Goal: Task Accomplishment & Management: Complete application form

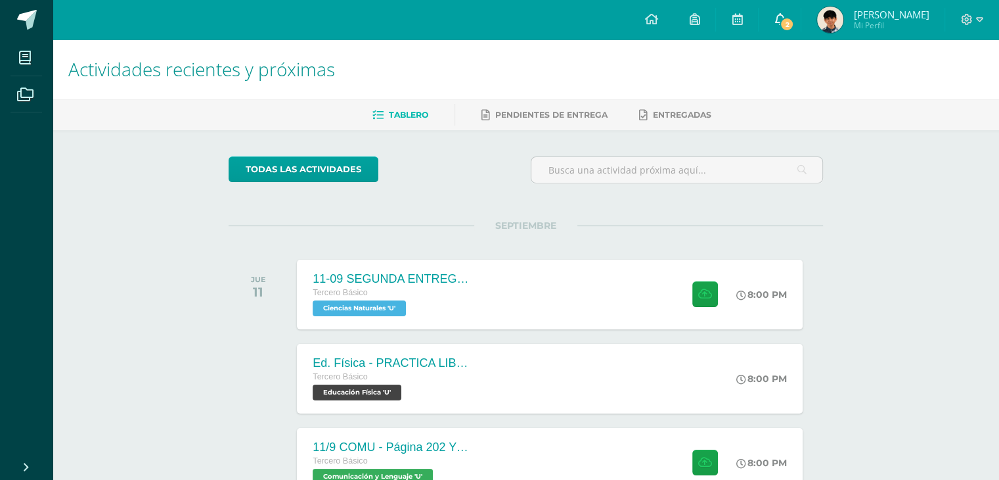
click at [794, 23] on span "2" at bounding box center [787, 24] width 14 height 14
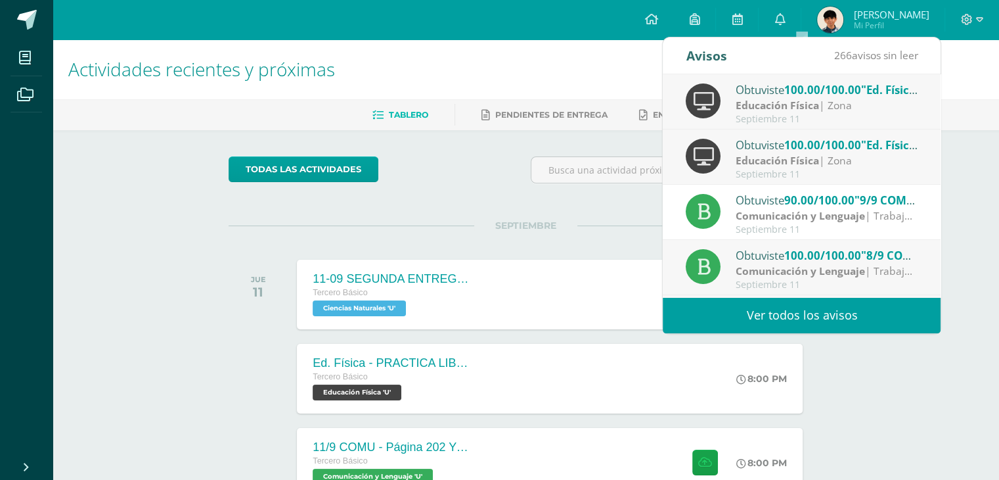
click at [879, 5] on link "Ian Roberto Mi Perfil" at bounding box center [873, 19] width 143 height 39
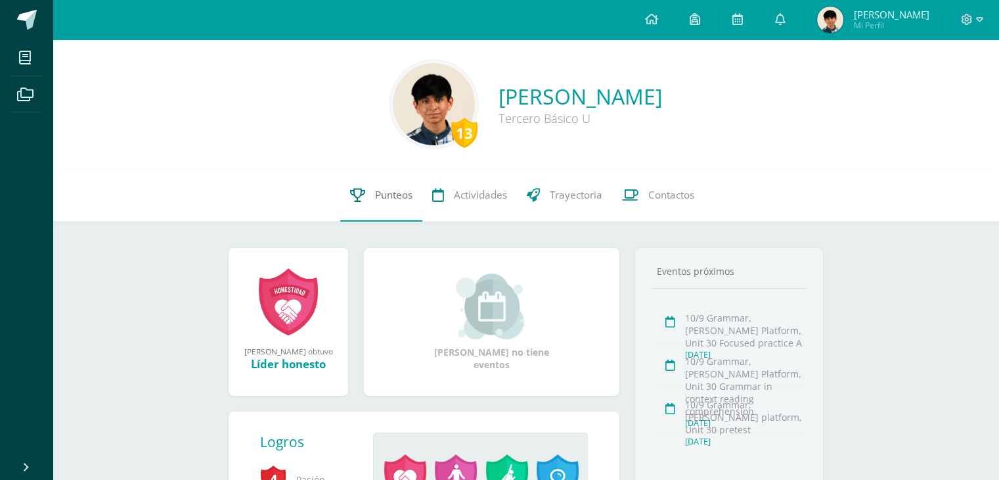
click at [392, 195] on span "Punteos" at bounding box center [393, 195] width 37 height 14
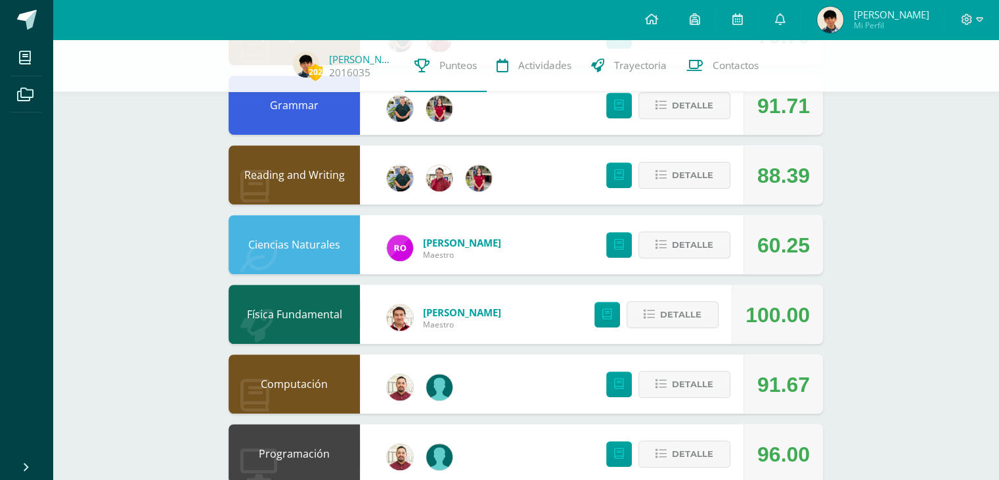
scroll to position [854, 0]
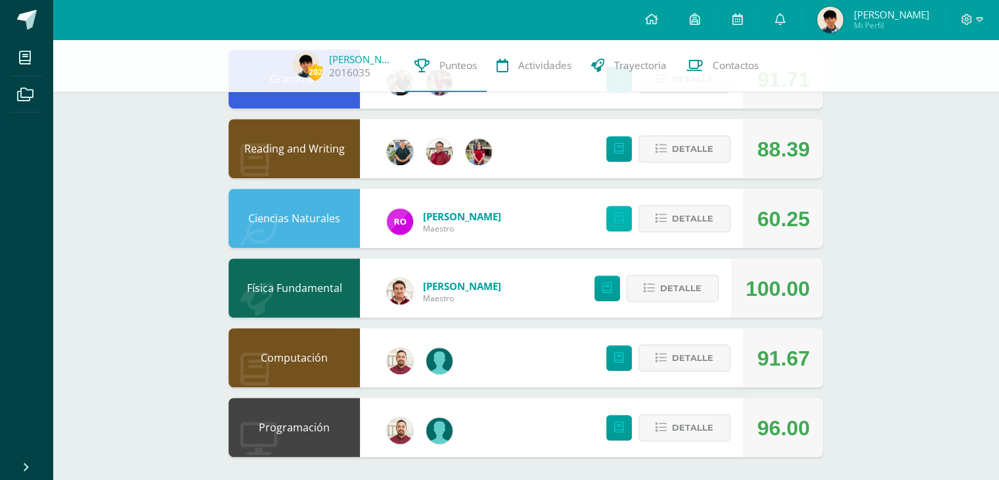
click at [612, 217] on link at bounding box center [619, 219] width 26 height 26
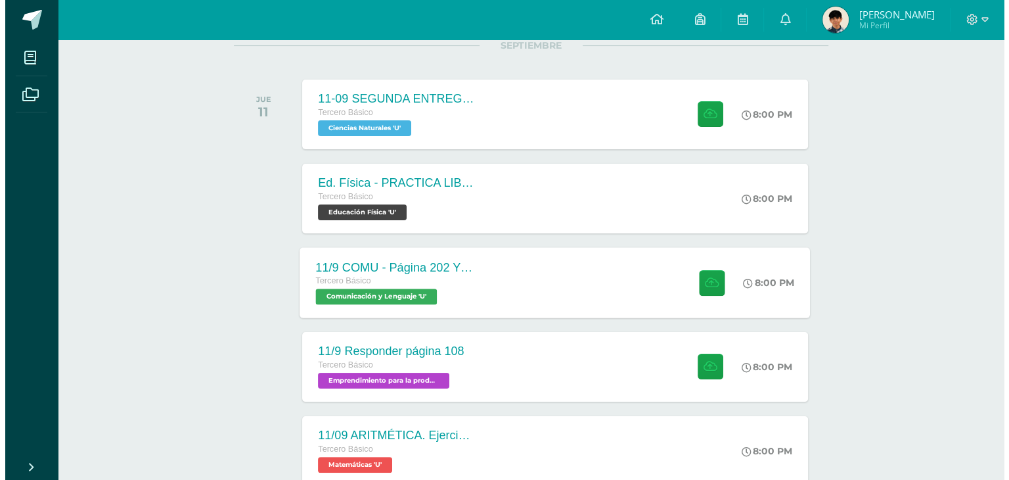
scroll to position [197, 0]
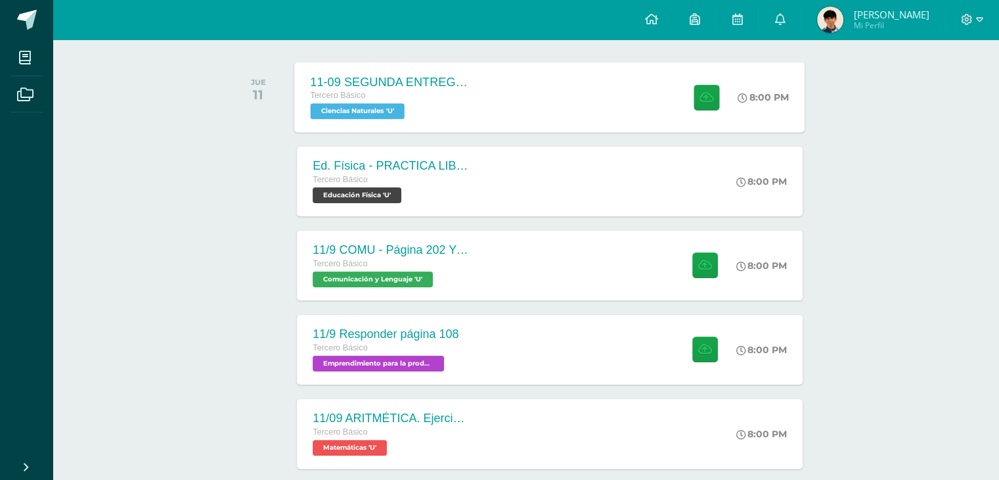
click at [497, 116] on div "11-09 SEGUNDA ENTREGA DE GUÍA Tercero Básico Ciencias Naturales 'U' 8:00 PM 11-…" at bounding box center [550, 97] width 511 height 70
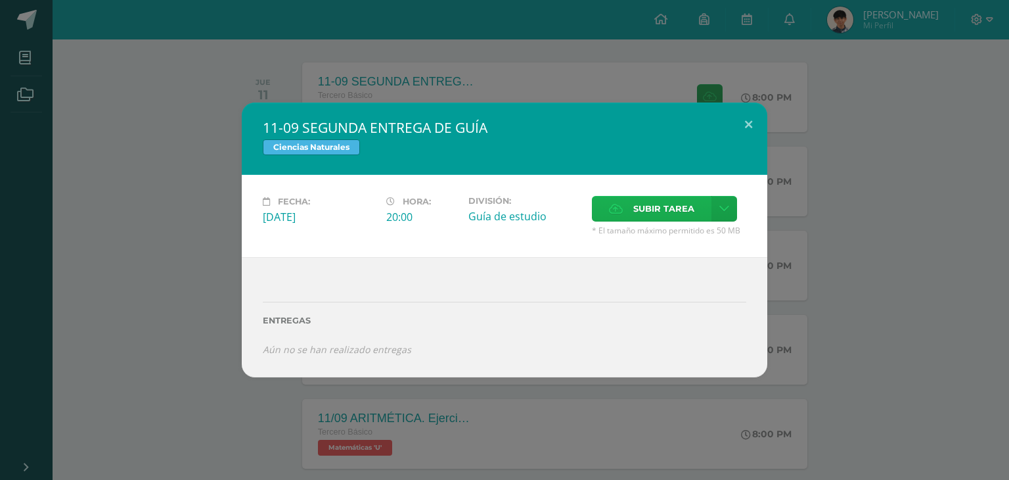
click at [643, 204] on span "Subir tarea" at bounding box center [663, 208] width 61 height 24
click at [0, 0] on input "Subir tarea" at bounding box center [0, 0] width 0 height 0
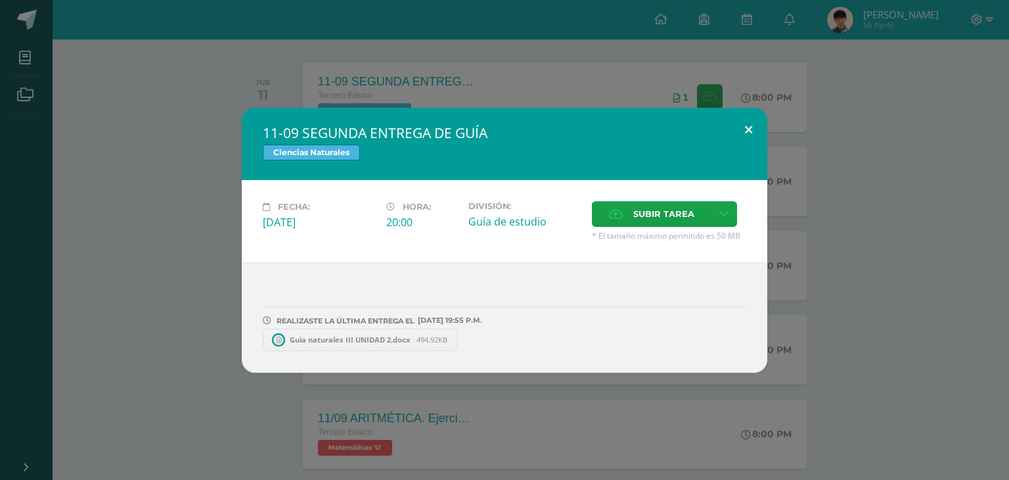
click at [744, 124] on button at bounding box center [748, 130] width 37 height 45
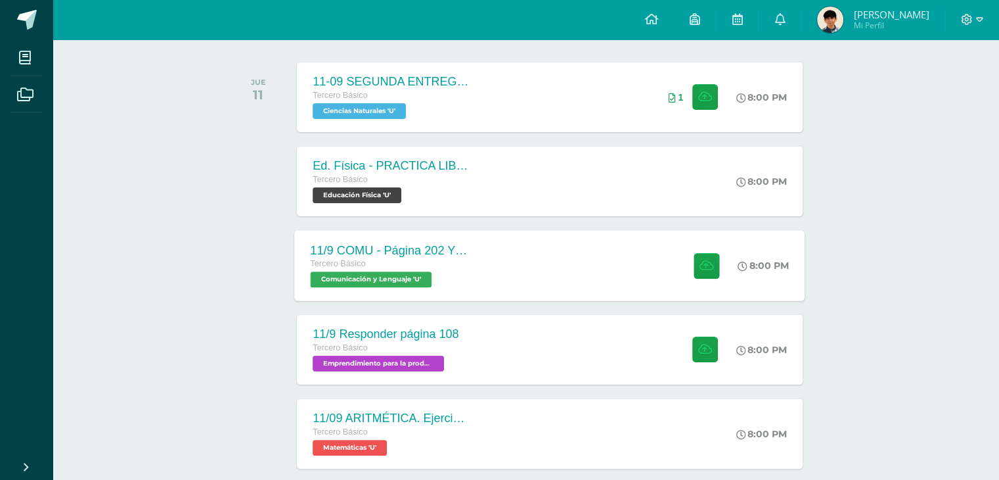
click at [530, 239] on div "11/9 COMU - Página 202 Y 203 Tercero Básico Comunicación y Lenguaje 'U' 8:00 PM…" at bounding box center [550, 265] width 511 height 70
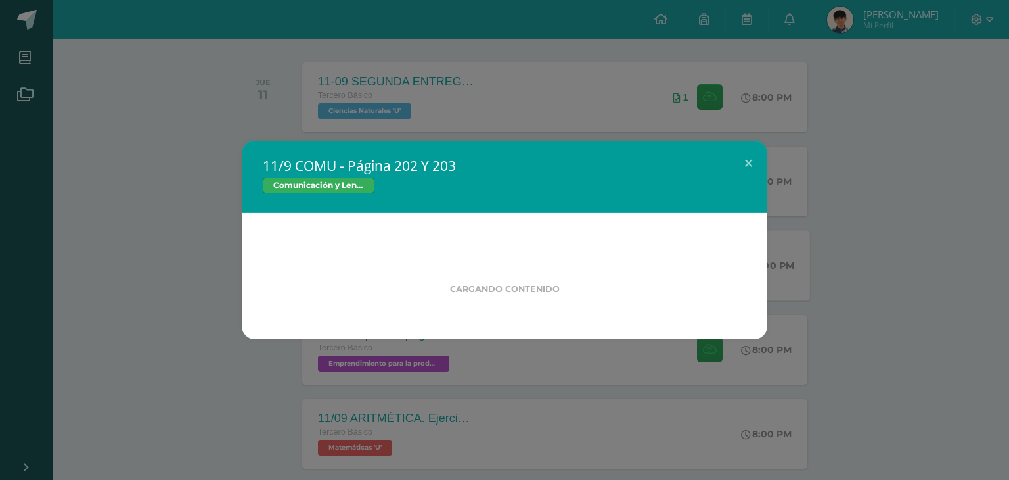
click at [530, 239] on div "Cargando contenido" at bounding box center [505, 276] width 526 height 126
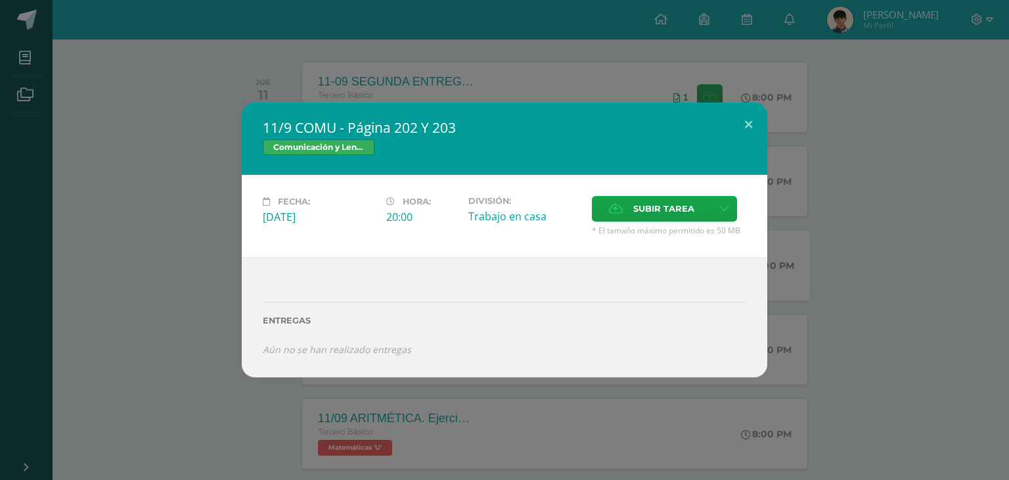
click at [528, 248] on div "Fecha: Jueves 11 de Septiembre Hora: 20:00 División: Trabajo en casa Cancelar" at bounding box center [505, 216] width 526 height 82
click at [532, 266] on div "Entregas Aún no se han realizado entregas ¿Deseas retirar la entrega ? Esta acc…" at bounding box center [505, 317] width 526 height 120
click at [752, 120] on button at bounding box center [748, 125] width 37 height 45
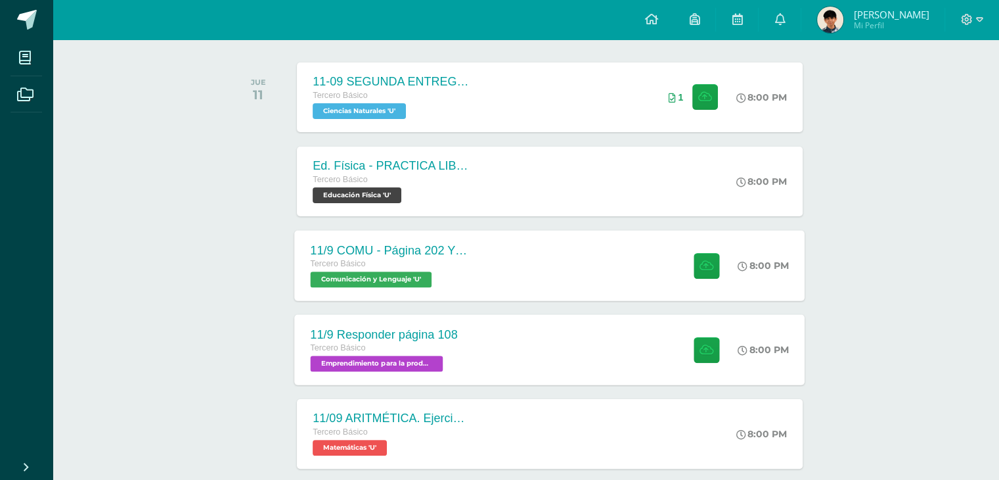
click at [534, 340] on div "11/9 Responder página 108 Tercero Básico Emprendimiento para la productividad '…" at bounding box center [550, 349] width 511 height 70
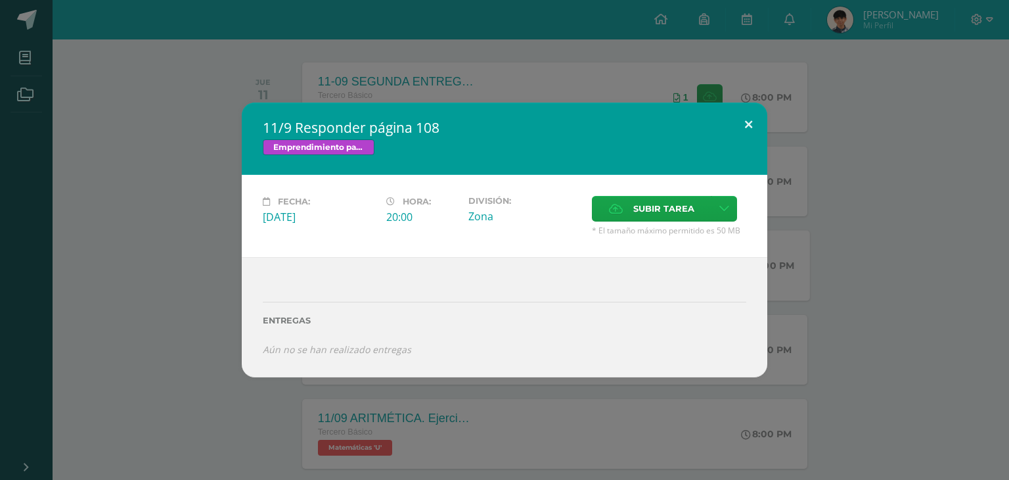
click at [744, 120] on button at bounding box center [748, 125] width 37 height 45
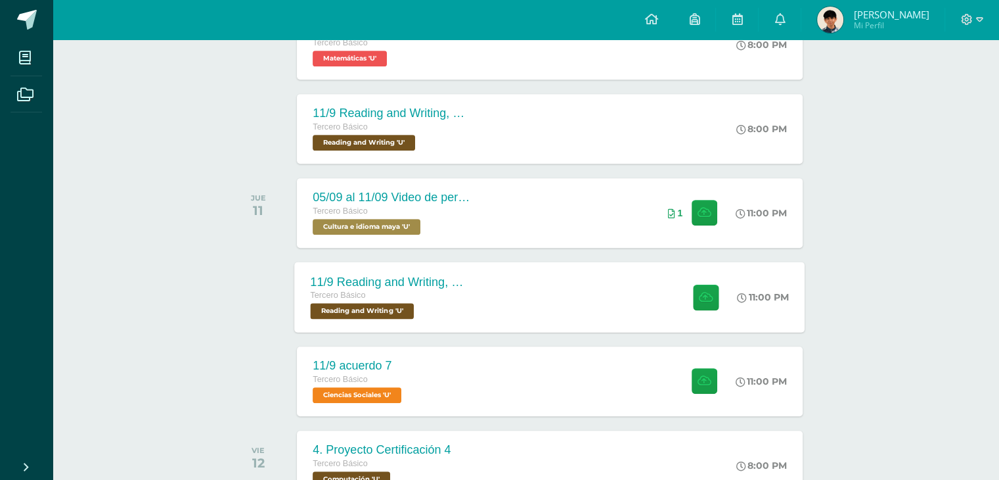
scroll to position [591, 0]
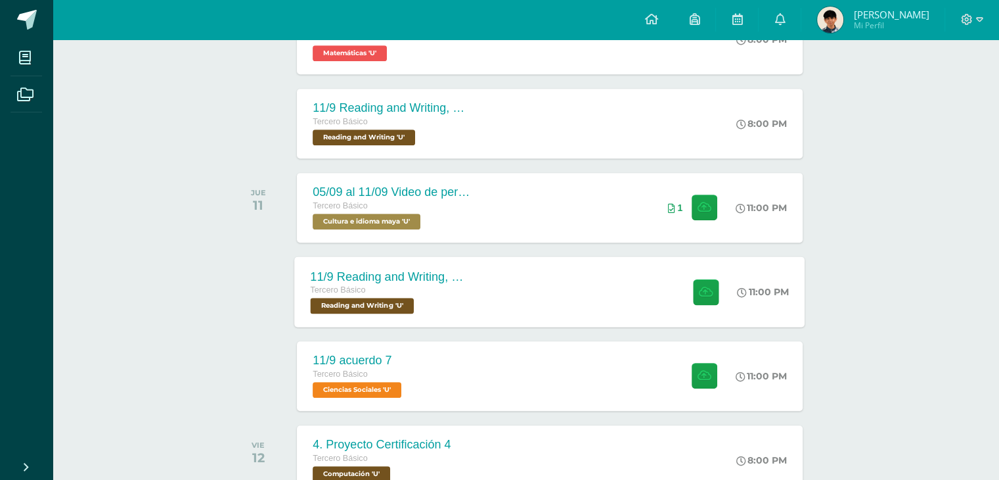
click at [523, 282] on div "11/9 Reading and Writing, Reading comprehension , p192,193,194 Tercero Básico R…" at bounding box center [550, 291] width 511 height 70
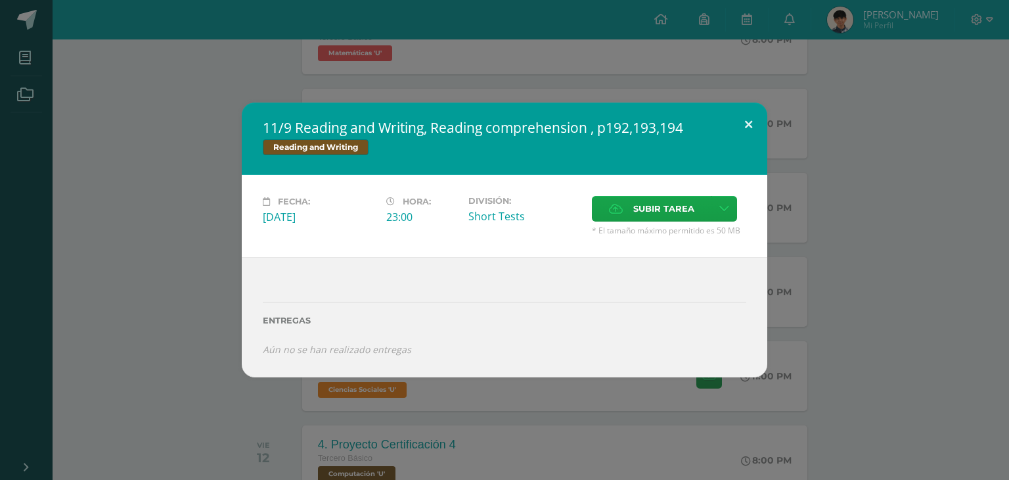
click at [739, 118] on button at bounding box center [748, 125] width 37 height 45
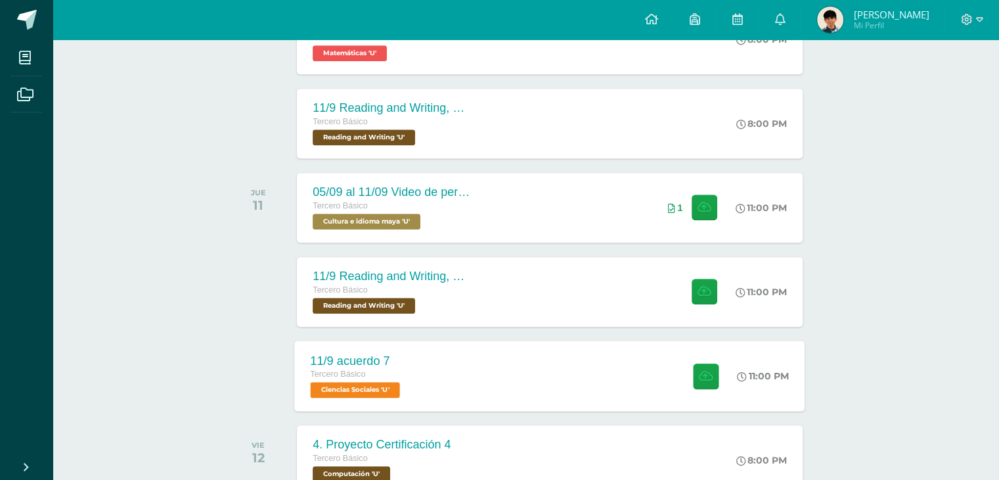
click at [542, 365] on div "11/9 acuerdo 7 Tercero Básico Ciencias Sociales 'U' 11:00 PM 11/9 acuerdo 7 Cie…" at bounding box center [550, 375] width 511 height 70
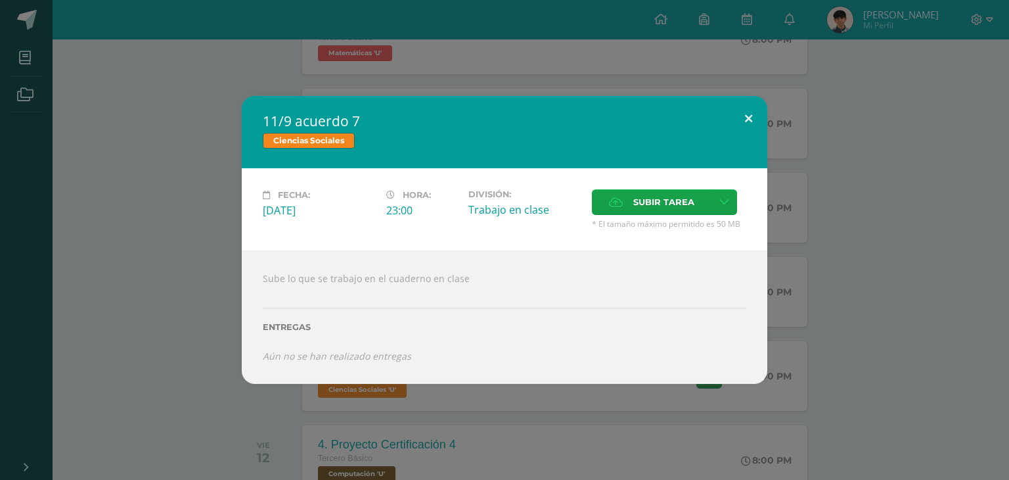
click at [749, 118] on button at bounding box center [748, 118] width 37 height 45
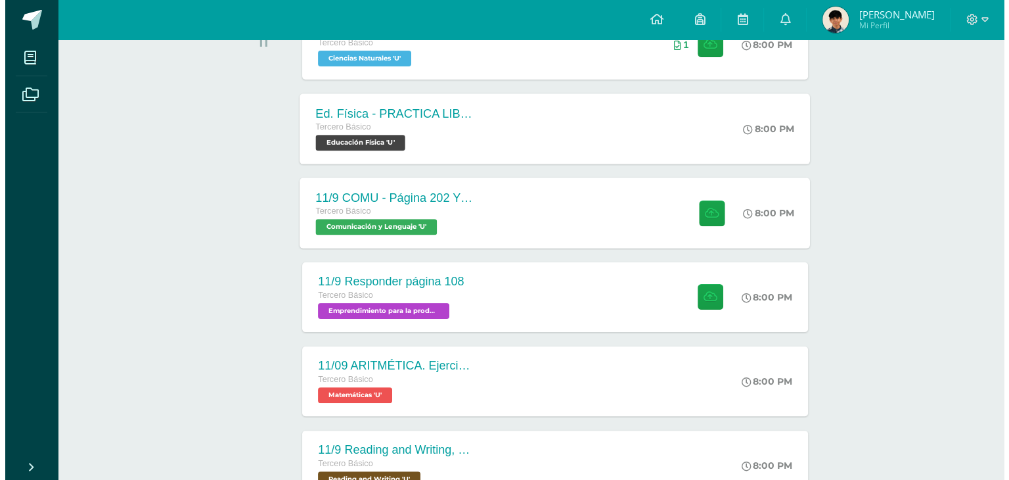
scroll to position [252, 0]
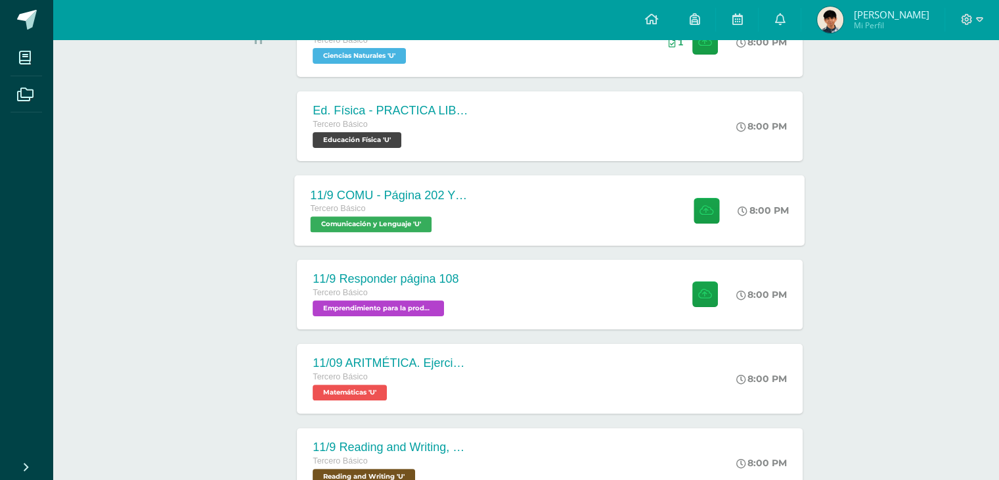
click at [400, 188] on div "11/9 COMU - Página 202 Y 203" at bounding box center [390, 195] width 159 height 14
